Goal: Transaction & Acquisition: Obtain resource

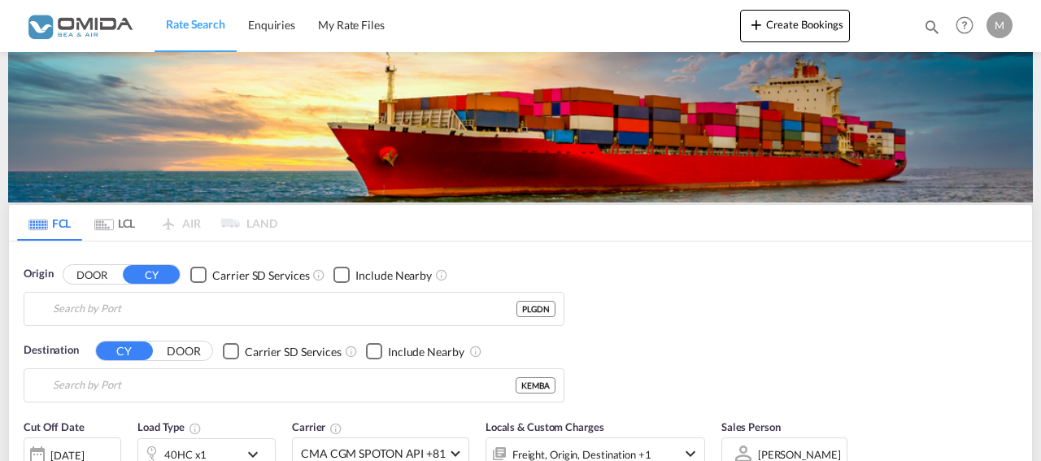
type input "Gdansk, PLGDN"
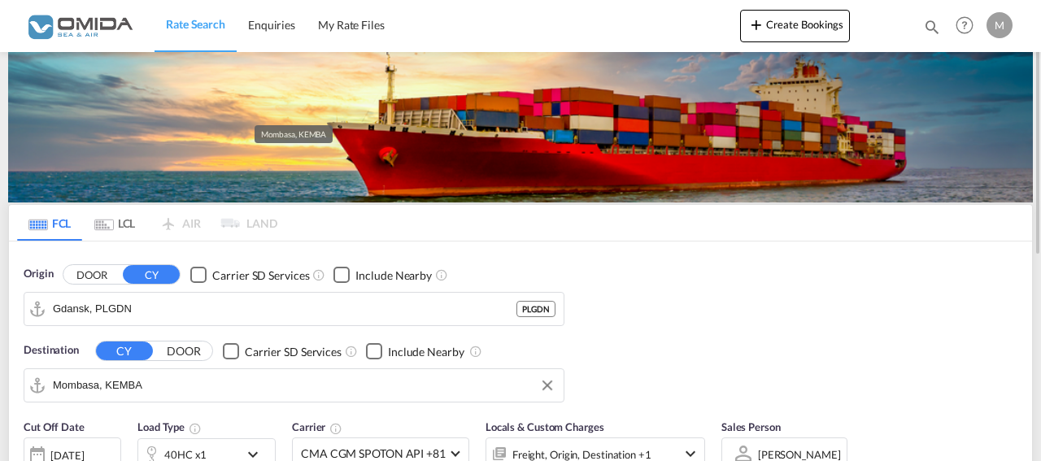
click at [167, 385] on input "Mombasa, KEMBA" at bounding box center [304, 385] width 502 height 24
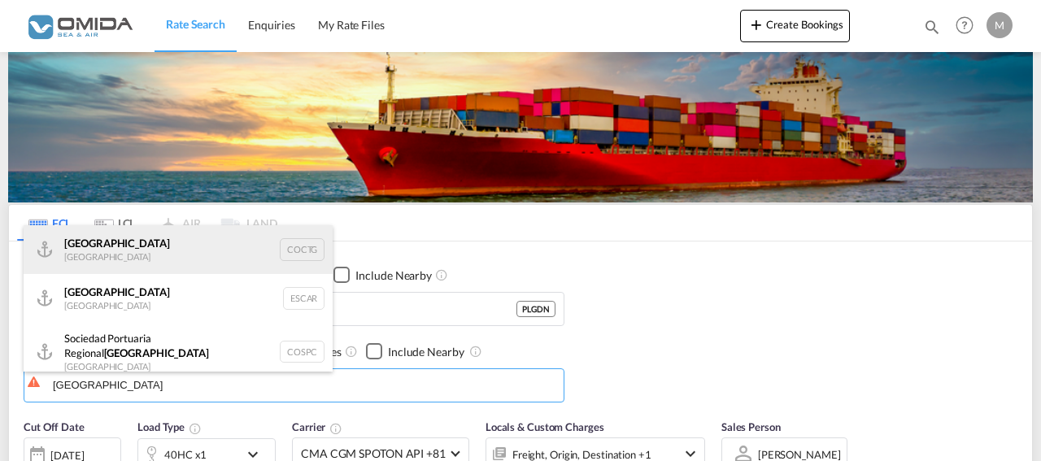
click at [147, 259] on div "[GEOGRAPHIC_DATA] [GEOGRAPHIC_DATA] COCTG" at bounding box center [178, 249] width 309 height 49
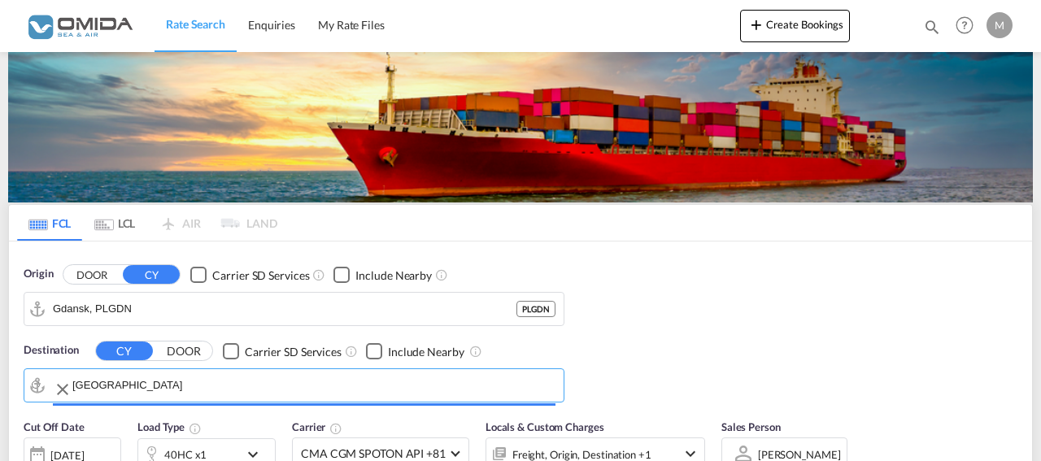
type input "[GEOGRAPHIC_DATA], COCTG"
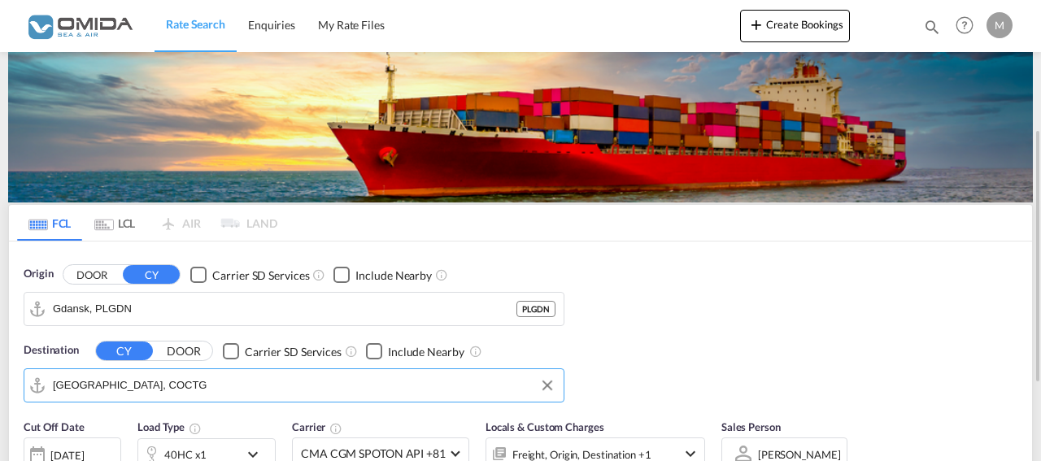
scroll to position [83, 0]
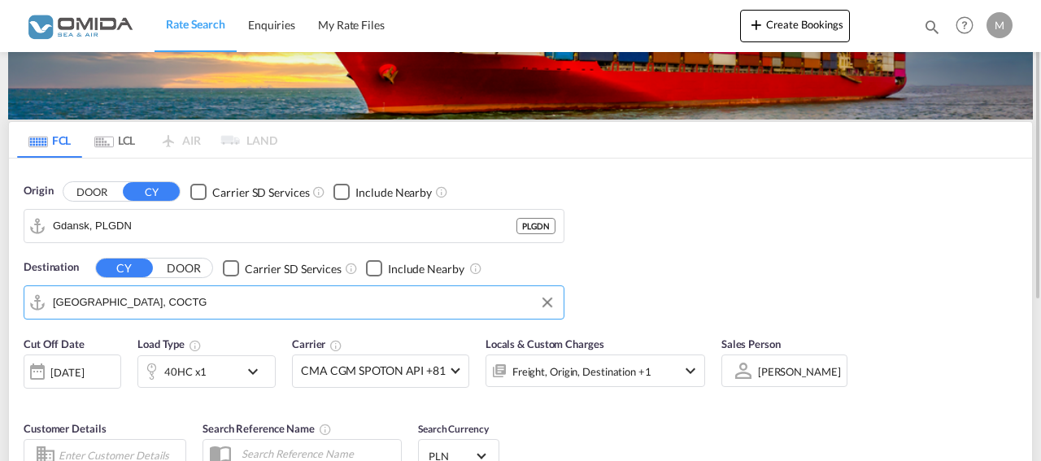
click at [253, 372] on md-icon "icon-chevron-down" at bounding box center [257, 372] width 28 height 20
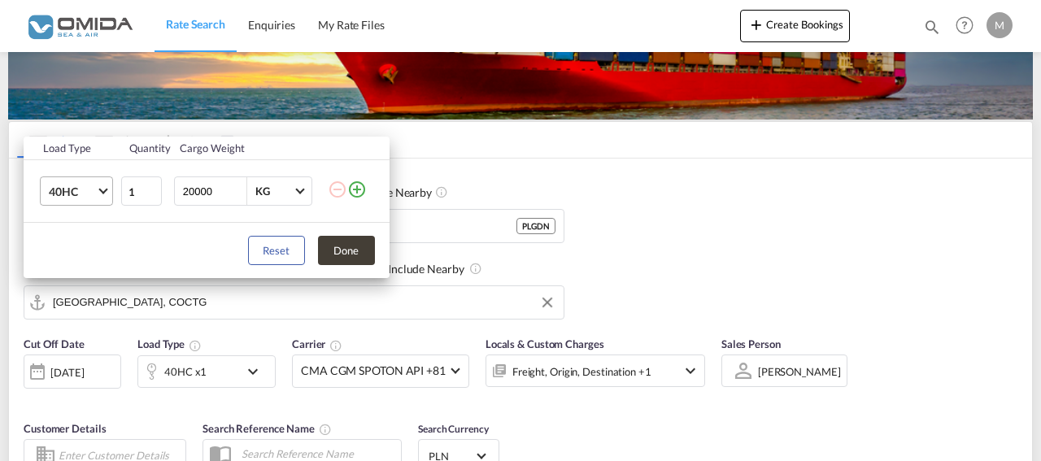
click at [107, 193] on md-select-value "40HC" at bounding box center [79, 191] width 65 height 28
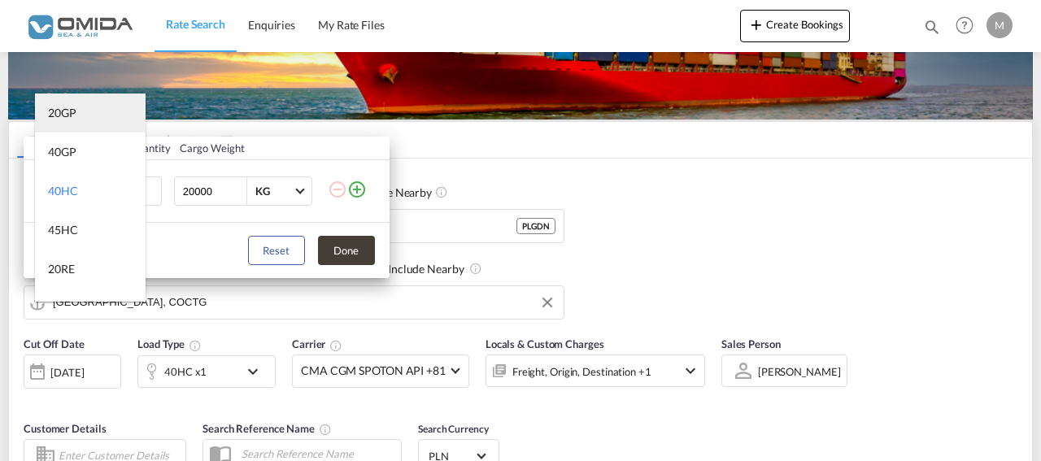
click at [94, 110] on md-option "20GP" at bounding box center [90, 113] width 111 height 39
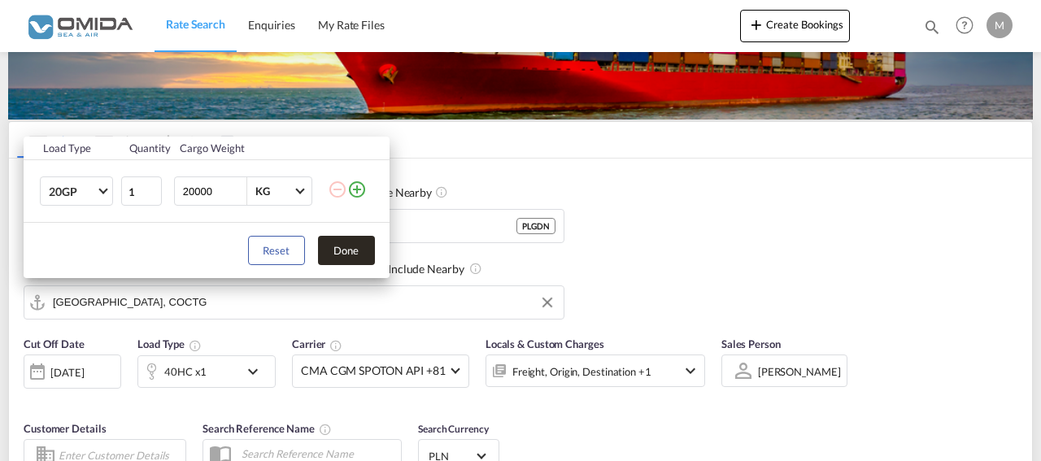
click at [357, 247] on button "Done" at bounding box center [346, 250] width 57 height 29
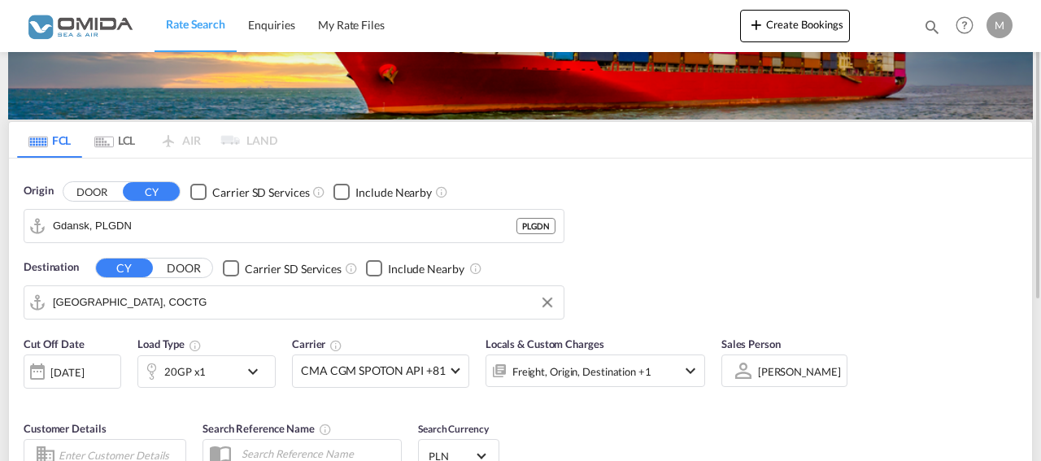
scroll to position [249, 0]
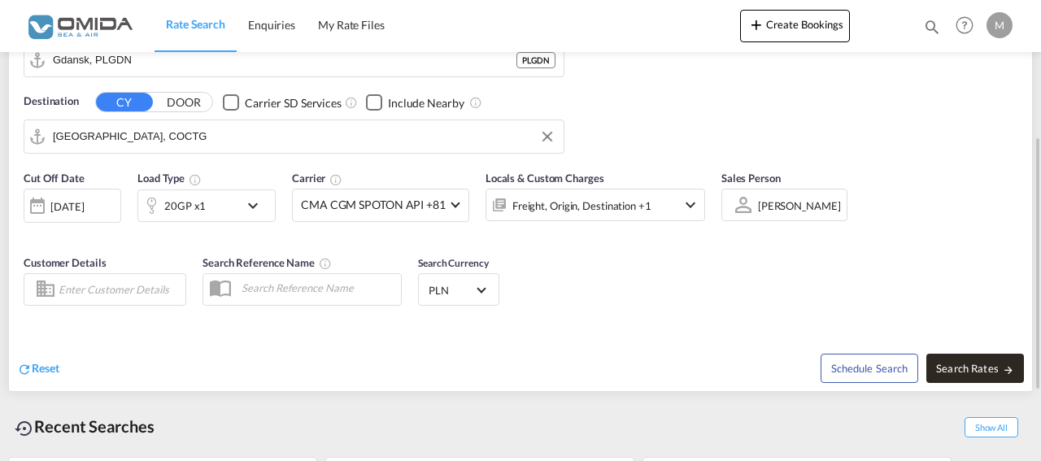
click at [947, 364] on span "Search Rates" at bounding box center [975, 368] width 78 height 13
type input "PLGDN to COCTG / [DATE]"
